Goal: Task Accomplishment & Management: Use online tool/utility

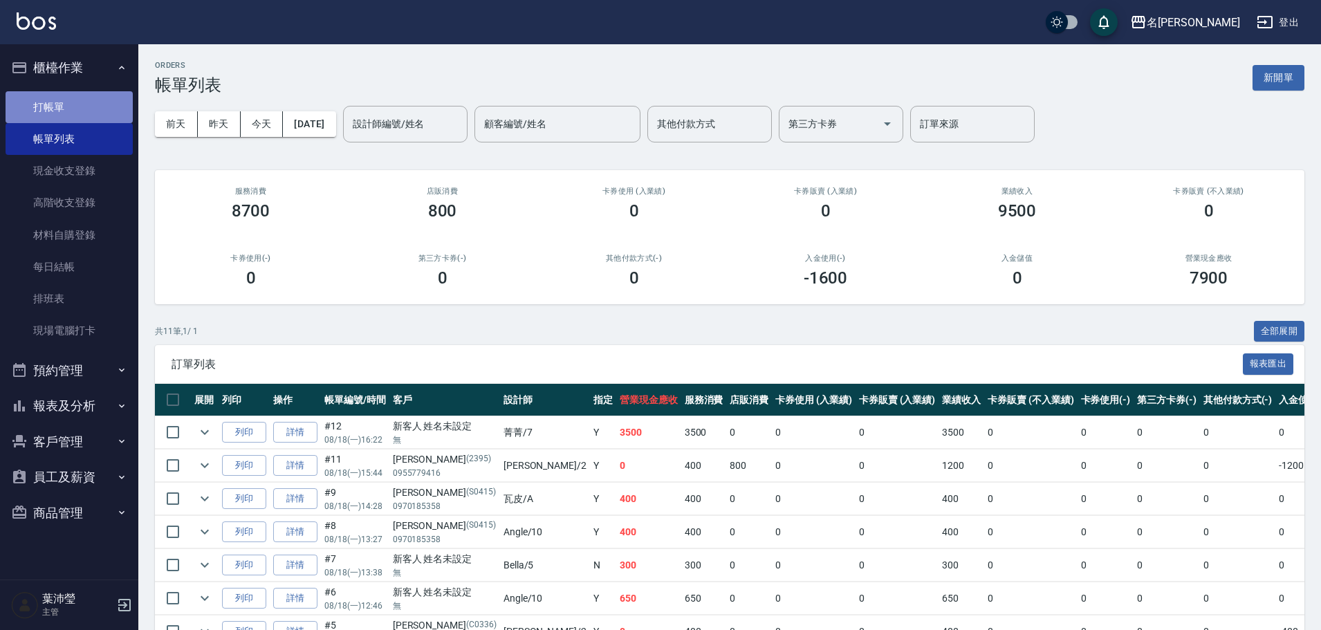
click at [95, 104] on link "打帳單" at bounding box center [69, 107] width 127 height 32
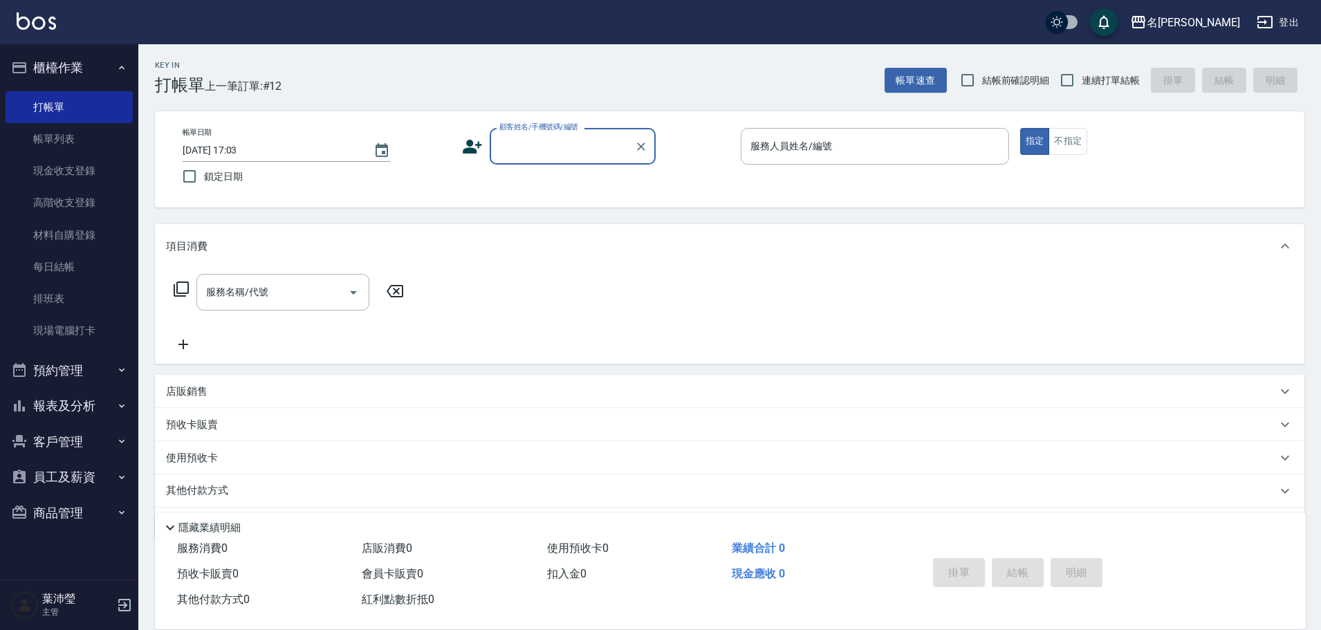
click at [544, 160] on div "顧客姓名/手機號碼/編號" at bounding box center [573, 146] width 166 height 37
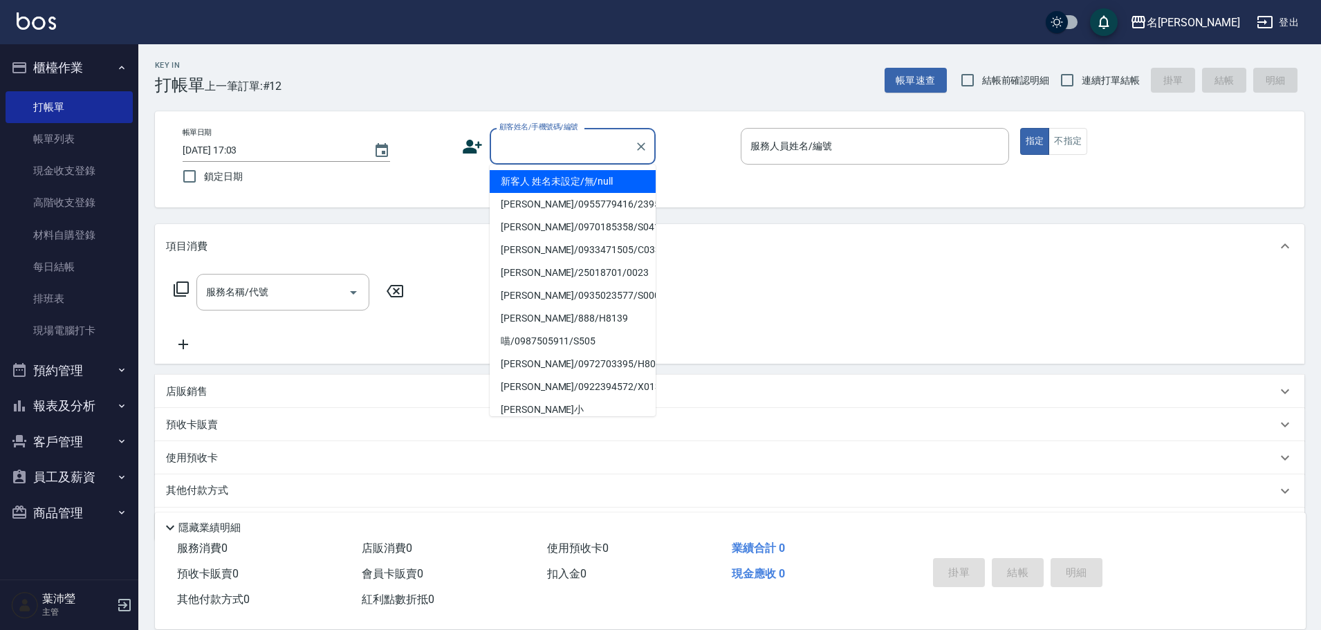
click at [639, 179] on li "新客人 姓名未設定/無/null" at bounding box center [573, 181] width 166 height 23
type input "新客人 姓名未設定/無/null"
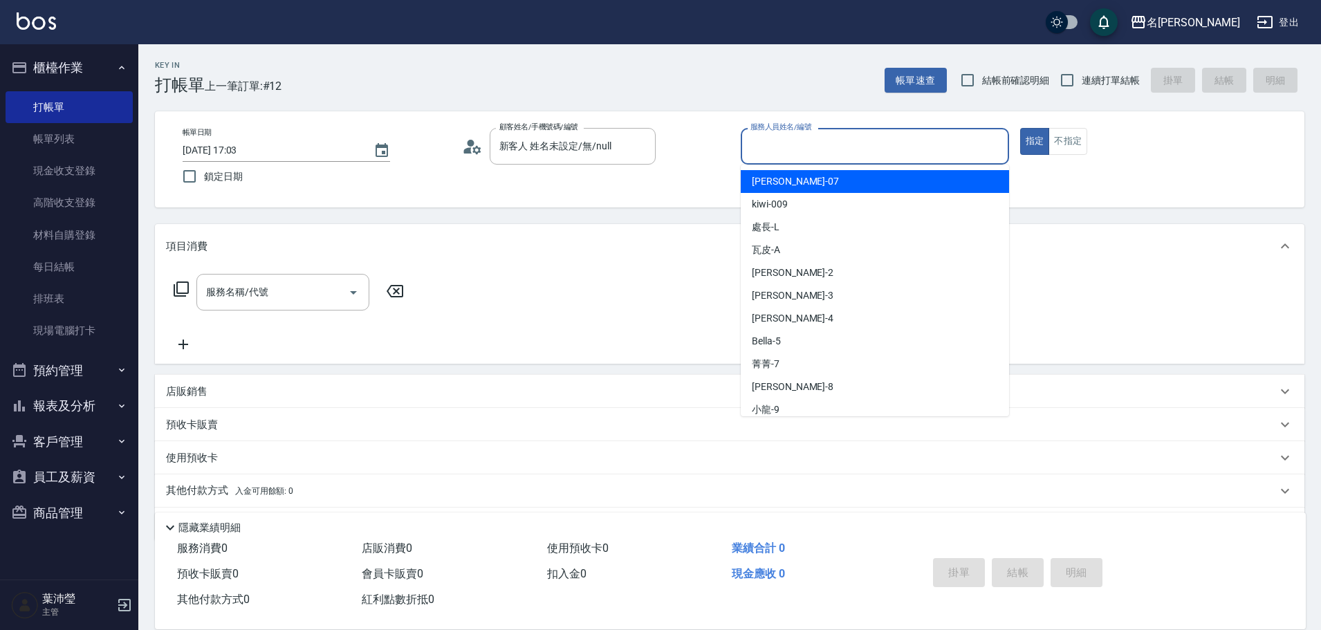
click at [854, 154] on input "服務人員姓名/編號" at bounding box center [875, 146] width 256 height 24
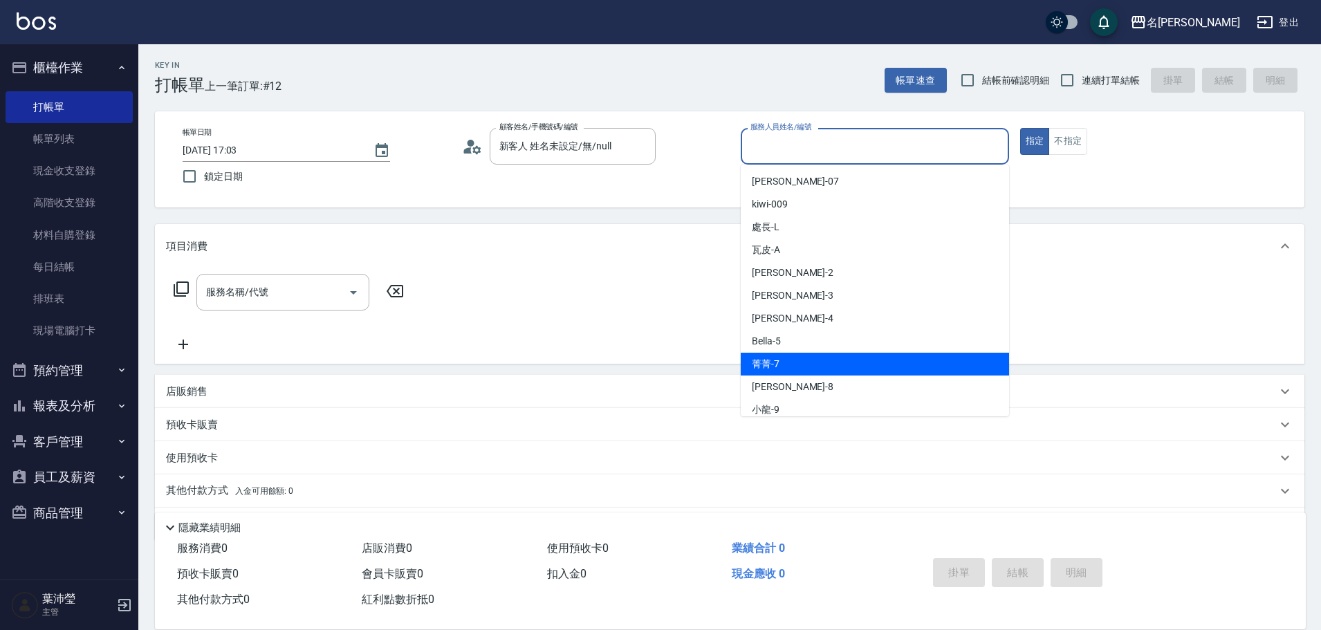
click at [797, 369] on div "菁菁 -7" at bounding box center [875, 364] width 268 height 23
type input "菁菁-7"
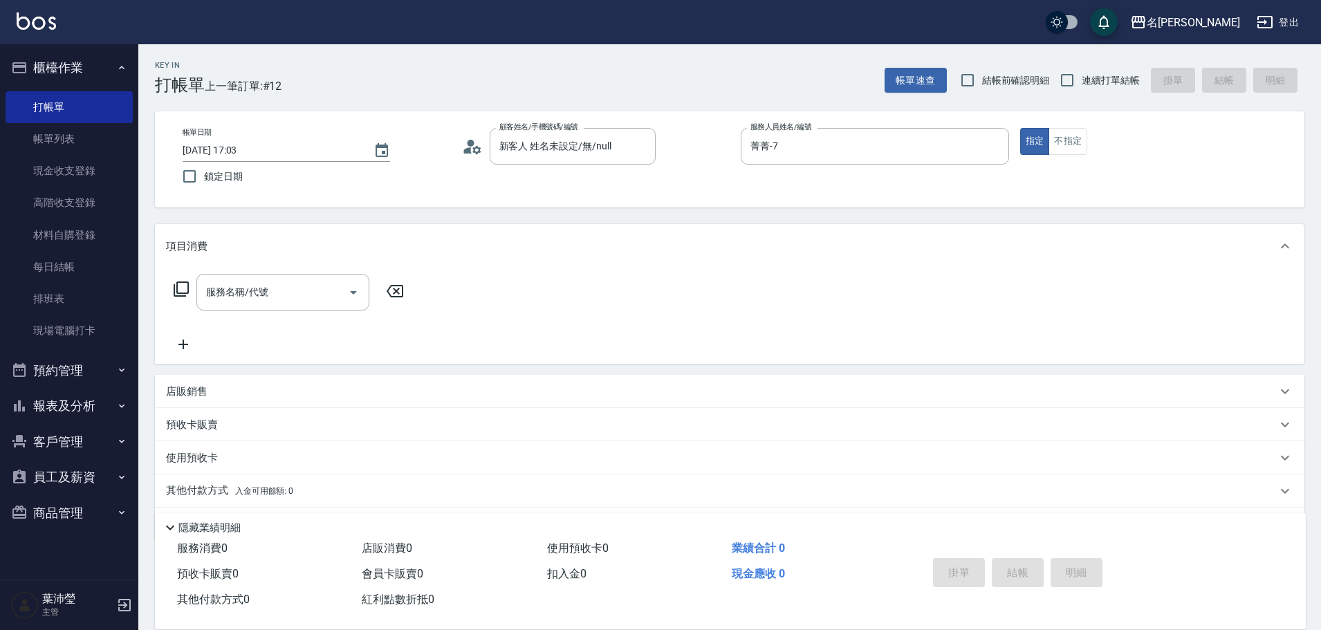
click at [187, 294] on icon at bounding box center [181, 288] width 15 height 15
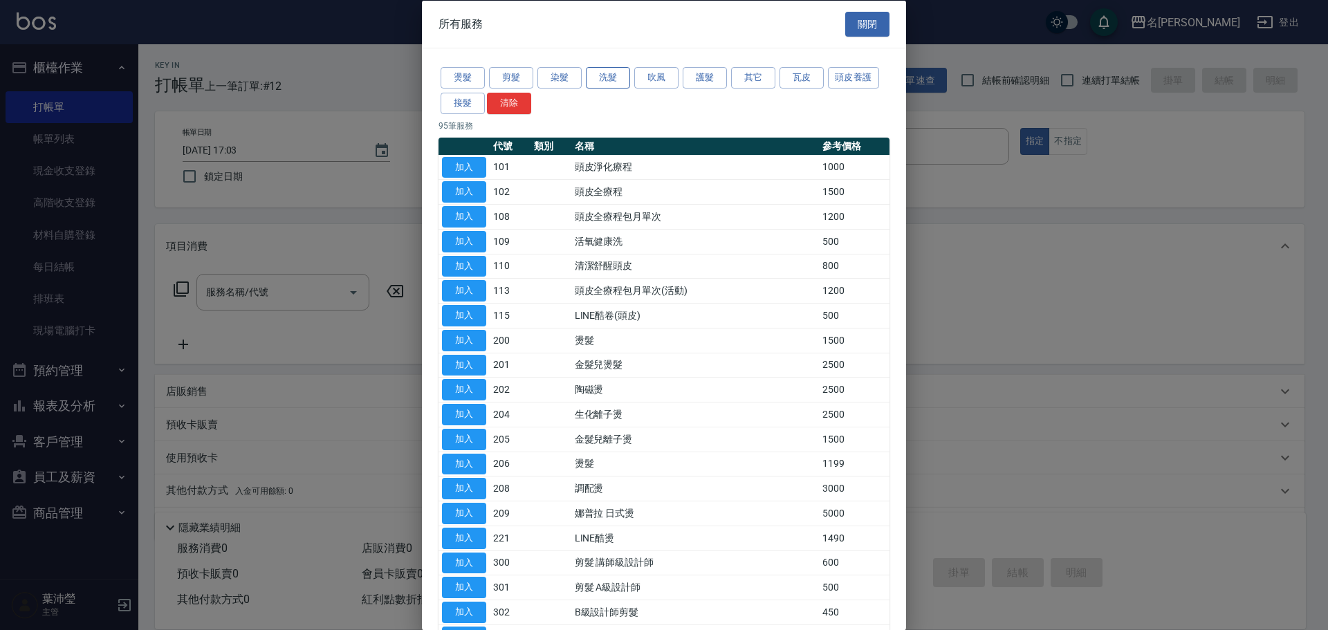
click at [608, 76] on button "洗髮" at bounding box center [608, 77] width 44 height 21
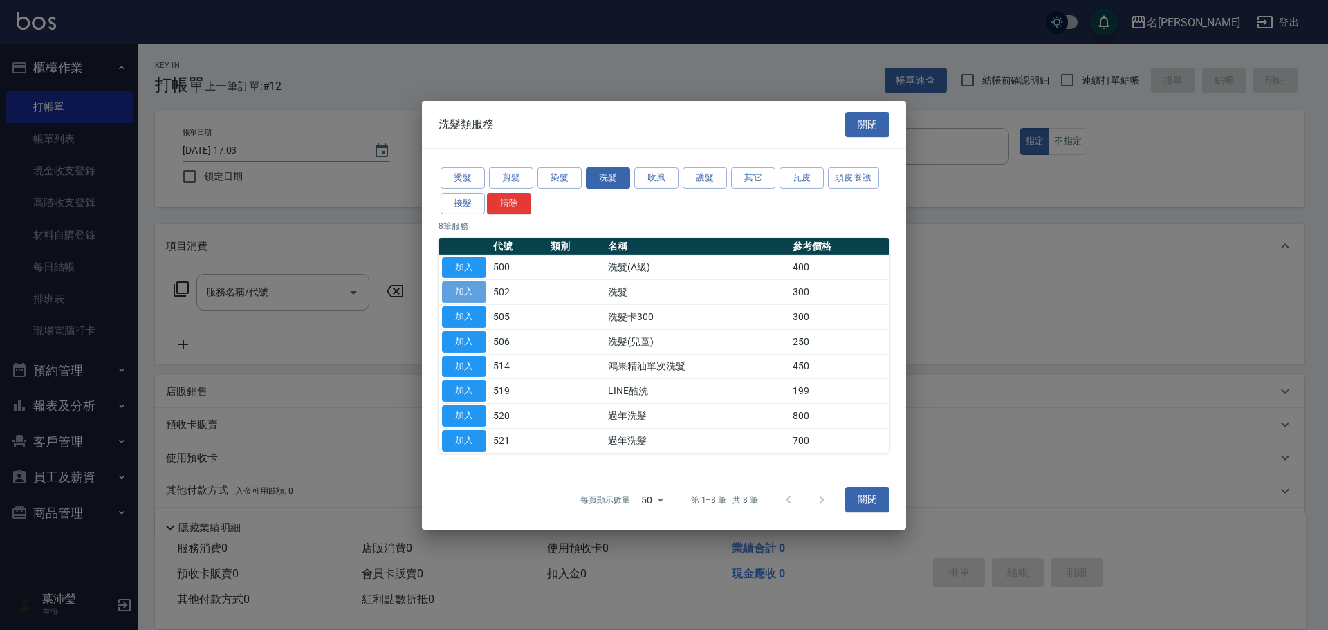
click at [461, 298] on button "加入" at bounding box center [464, 291] width 44 height 21
type input "洗髮(502)"
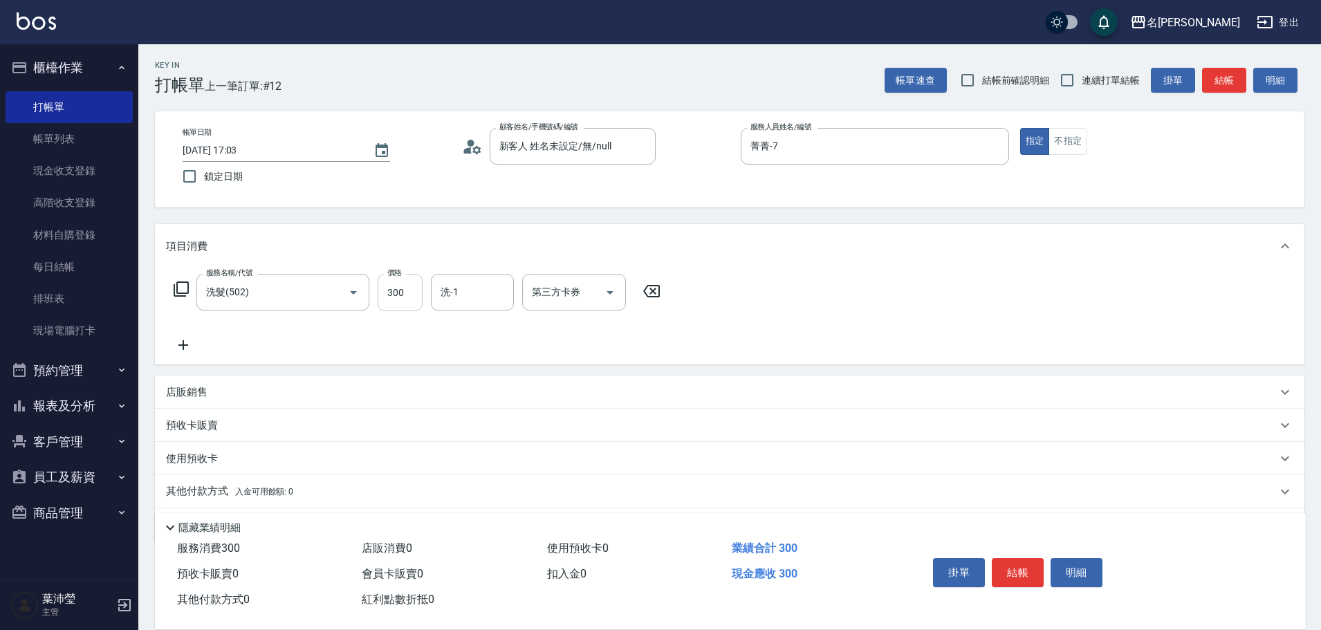
click at [394, 288] on input "300" at bounding box center [400, 292] width 45 height 37
type input "320"
click at [1022, 568] on button "結帳" at bounding box center [1018, 572] width 52 height 29
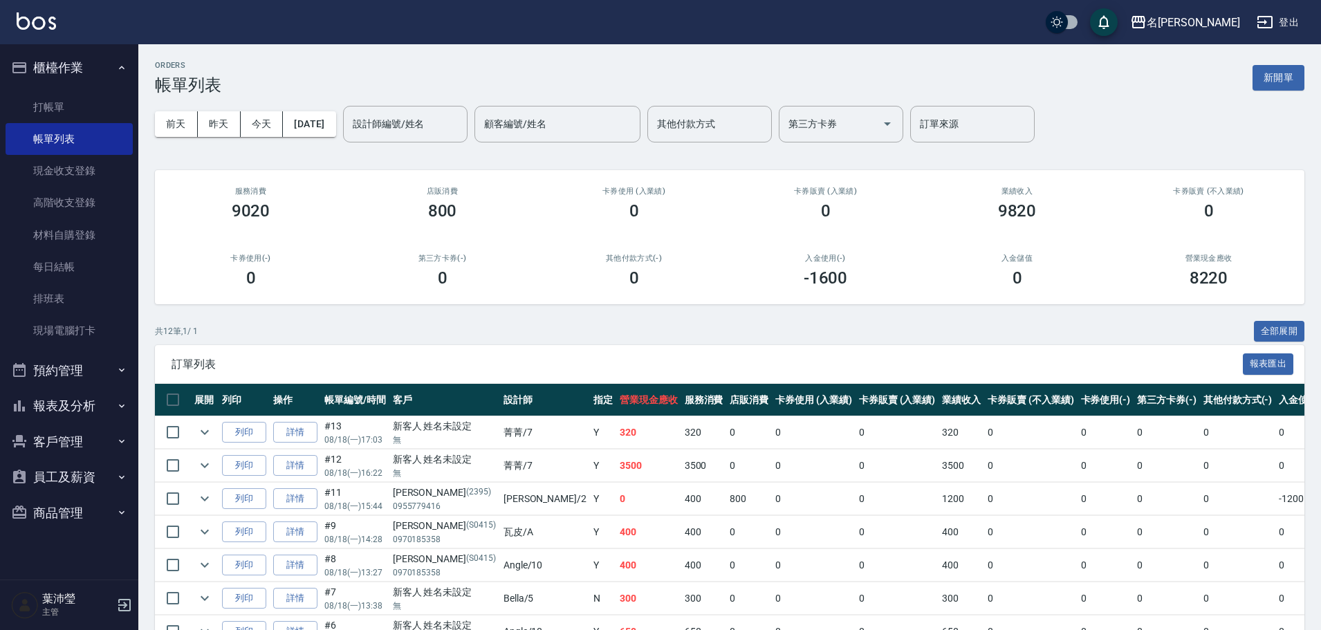
click at [72, 391] on button "報表及分析" at bounding box center [69, 406] width 127 height 36
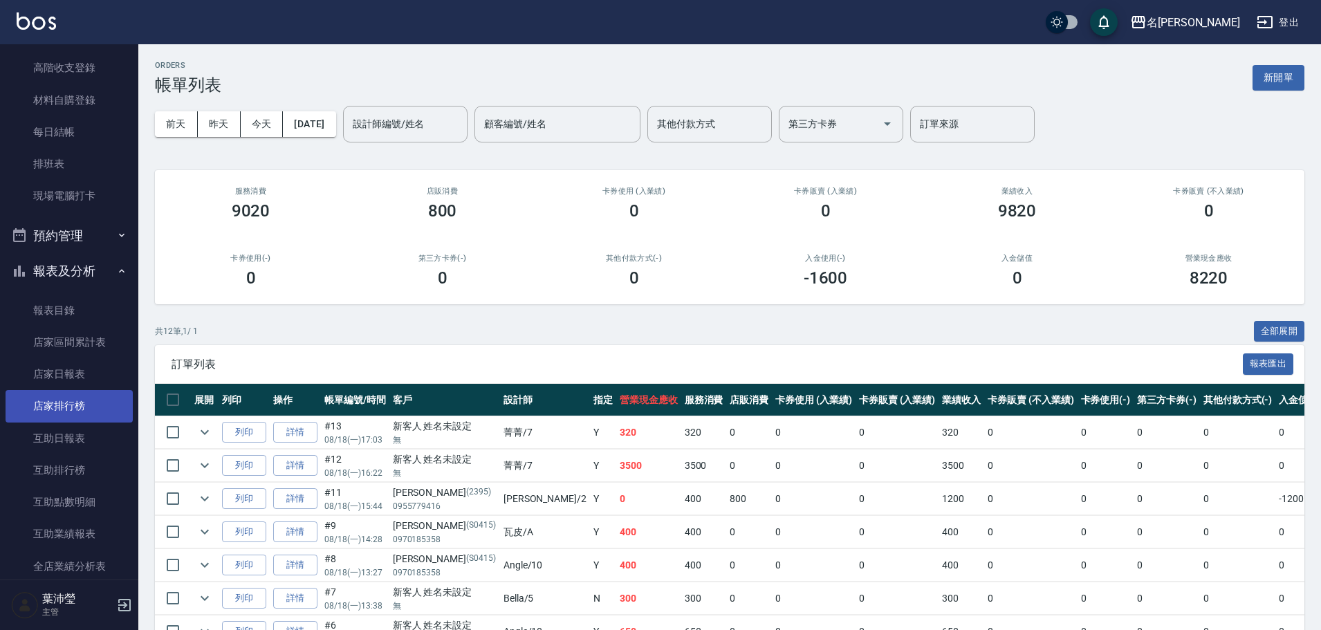
scroll to position [138, 0]
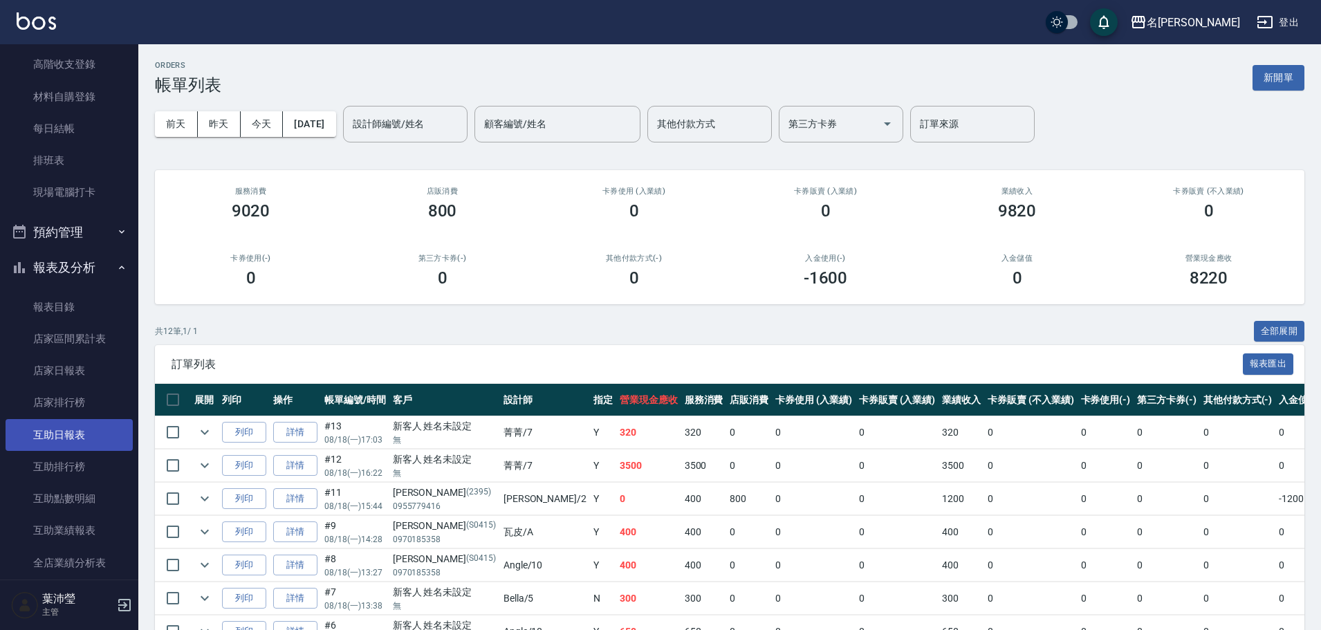
click at [61, 433] on link "互助日報表" at bounding box center [69, 435] width 127 height 32
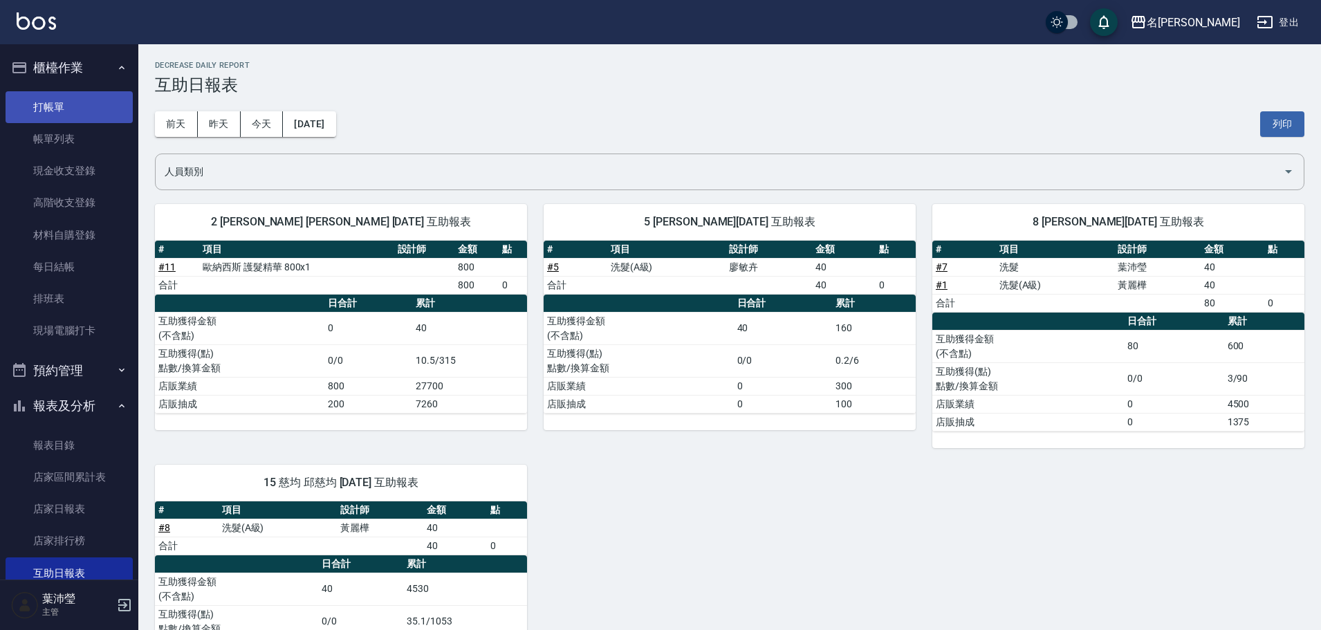
click at [95, 111] on link "打帳單" at bounding box center [69, 107] width 127 height 32
